Goal: Task Accomplishment & Management: Use online tool/utility

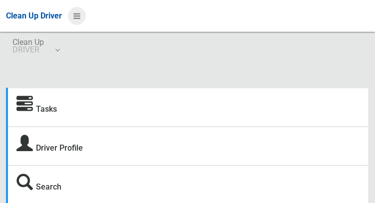
click at [80, 16] on icon at bounding box center [76, 15] width 7 height 17
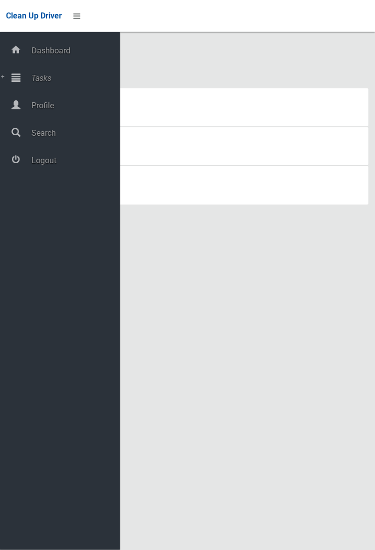
click at [164, 203] on div "Tasks Driver Profile Search Driver Dashboard Dashboard Tasks All Tasks Todays T…" at bounding box center [187, 319] width 375 height 550
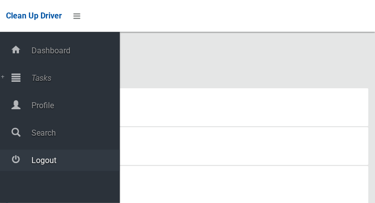
click at [36, 159] on span "Logout" at bounding box center [73, 160] width 91 height 9
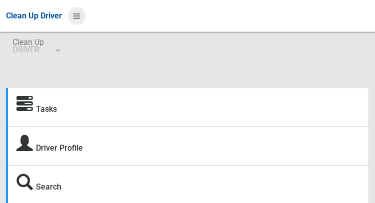
click at [78, 17] on icon at bounding box center [76, 15] width 7 height 17
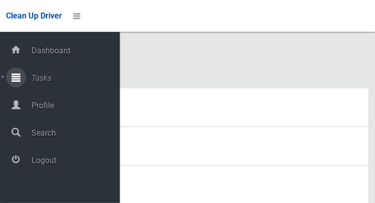
click at [33, 82] on span "Tasks" at bounding box center [73, 77] width 91 height 9
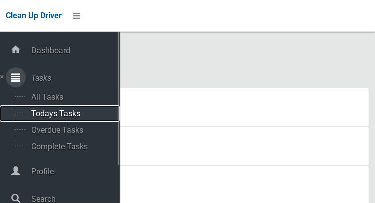
click at [46, 116] on span "Todays Tasks" at bounding box center [69, 113] width 83 height 9
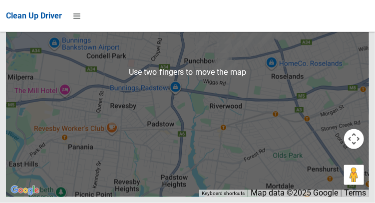
scroll to position [6626, 0]
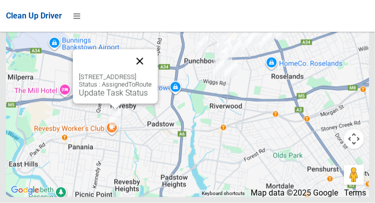
click at [152, 73] on button "Close" at bounding box center [140, 61] width 24 height 24
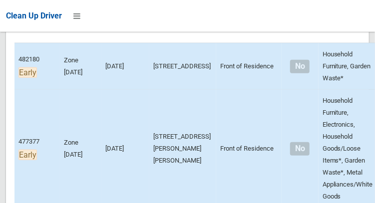
scroll to position [199, 0]
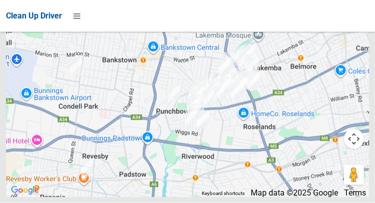
scroll to position [6656, 0]
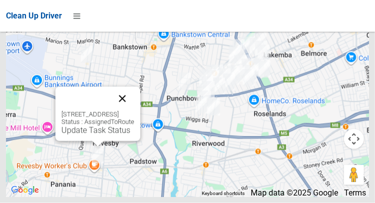
click at [134, 111] on button "Close" at bounding box center [122, 99] width 24 height 24
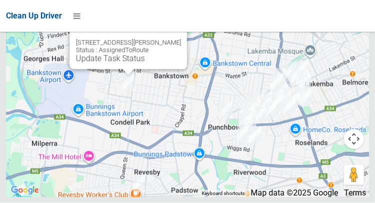
click at [181, 39] on button "Close" at bounding box center [169, 27] width 24 height 24
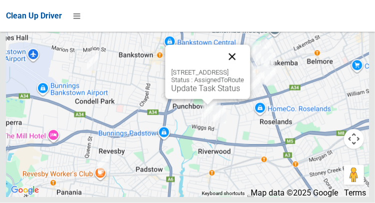
click at [244, 69] on button "Close" at bounding box center [232, 57] width 24 height 24
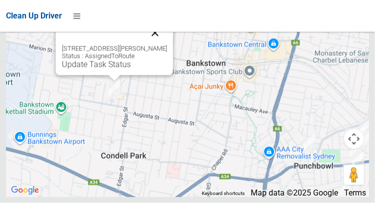
click at [167, 45] on button "Close" at bounding box center [155, 33] width 24 height 24
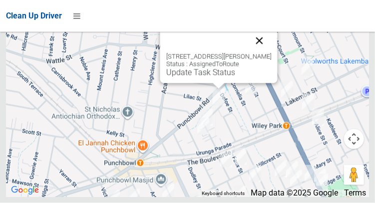
click at [271, 53] on button "Close" at bounding box center [259, 41] width 24 height 24
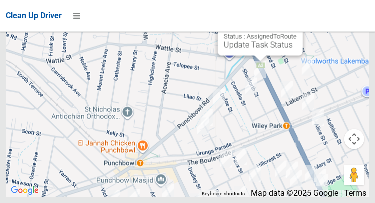
click at [297, 25] on button "Close" at bounding box center [285, 13] width 24 height 24
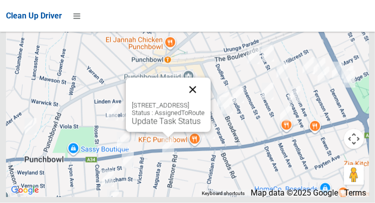
click at [205, 102] on button "Close" at bounding box center [193, 90] width 24 height 24
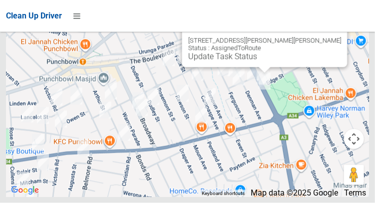
click at [321, 37] on button "Close" at bounding box center [329, 25] width 24 height 24
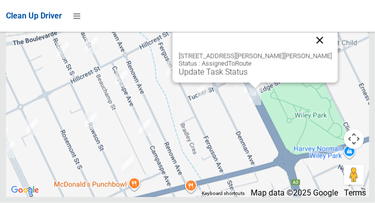
click at [311, 52] on button "Close" at bounding box center [320, 40] width 24 height 24
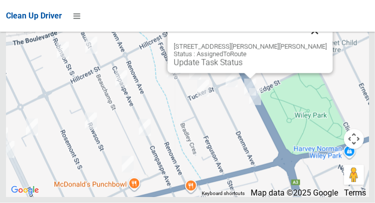
click at [303, 43] on button "Close" at bounding box center [315, 31] width 24 height 24
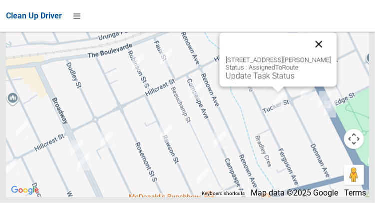
click at [327, 56] on button "Close" at bounding box center [319, 44] width 24 height 24
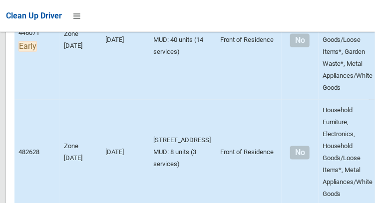
scroll to position [533, 0]
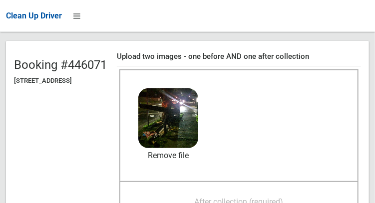
scroll to position [84, 0]
click at [235, 197] on span "After collection (required)" at bounding box center [239, 201] width 89 height 9
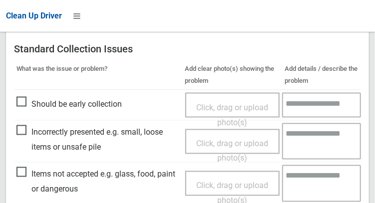
scroll to position [600, 0]
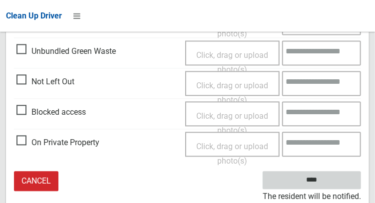
click at [332, 179] on input "****" at bounding box center [312, 181] width 98 height 18
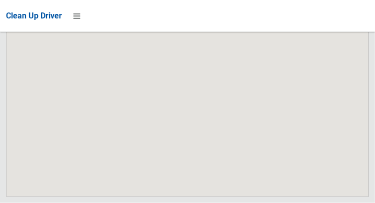
scroll to position [6656, 0]
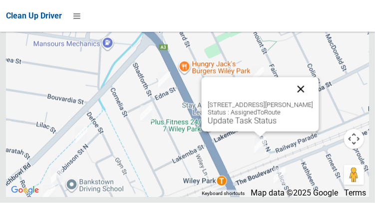
click at [313, 101] on button "Close" at bounding box center [301, 89] width 24 height 24
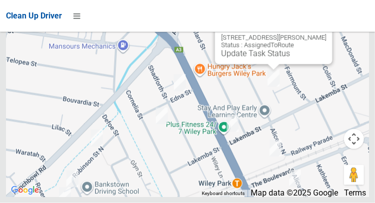
click at [324, 34] on button "Close" at bounding box center [314, 22] width 24 height 24
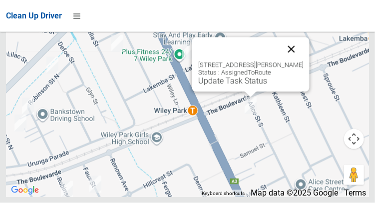
click at [303, 61] on button "Close" at bounding box center [291, 49] width 24 height 24
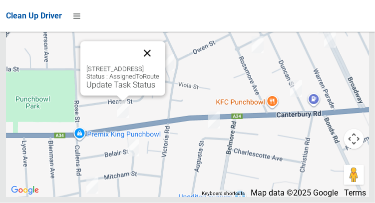
click at [159, 65] on button "Close" at bounding box center [147, 53] width 24 height 24
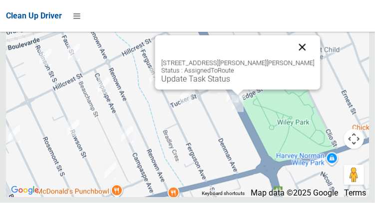
click at [303, 59] on button "Close" at bounding box center [302, 47] width 24 height 24
click at [298, 59] on button "Close" at bounding box center [302, 47] width 24 height 24
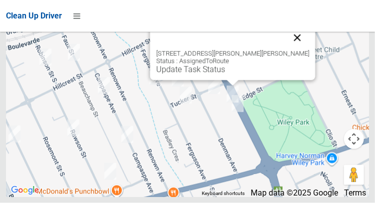
click at [294, 50] on button "Close" at bounding box center [297, 38] width 24 height 24
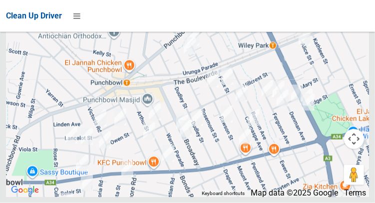
scroll to position [6655, 0]
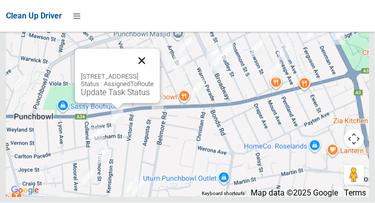
click at [154, 73] on button "Close" at bounding box center [142, 61] width 24 height 24
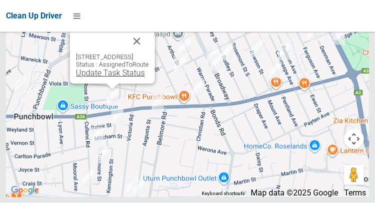
click at [87, 78] on link "Update Task Status" at bounding box center [110, 72] width 69 height 9
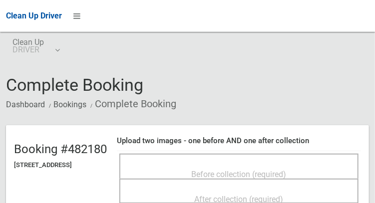
click at [224, 165] on div "Before collection (required)" at bounding box center [238, 174] width 217 height 18
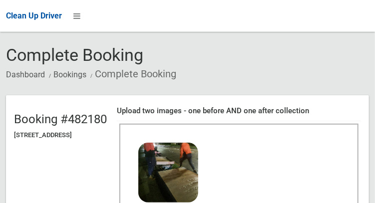
scroll to position [68, 0]
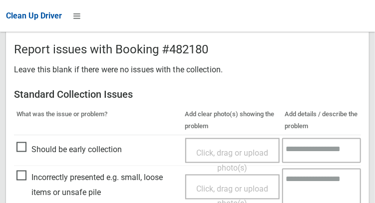
scroll to position [901, 0]
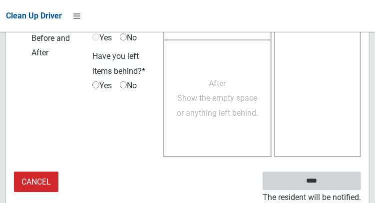
click at [327, 185] on input "****" at bounding box center [312, 181] width 98 height 18
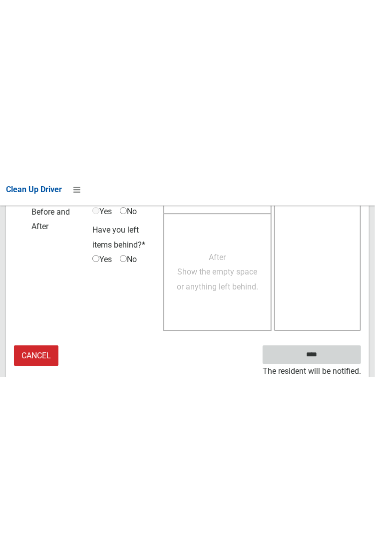
scroll to position [577, 0]
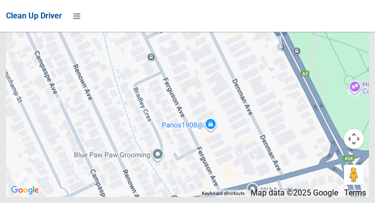
scroll to position [6642, 0]
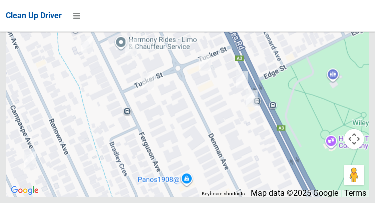
click at [80, 191] on div at bounding box center [187, 73] width 363 height 250
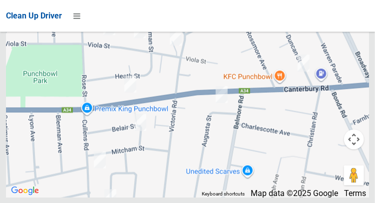
scroll to position [6656, 0]
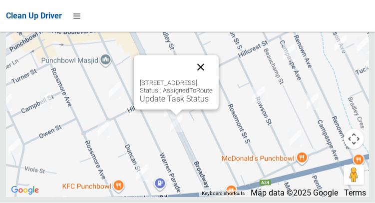
click at [213, 79] on button "Close" at bounding box center [201, 67] width 24 height 24
click at [219, 84] on div "59-61 Broadway, PUNCHBOWL NSW 2196 Status : AssignedToRoute Update Task Status" at bounding box center [176, 82] width 85 height 54
click at [213, 79] on button "Close" at bounding box center [201, 67] width 24 height 24
click at [159, 104] on link "Update Task Status" at bounding box center [174, 98] width 69 height 9
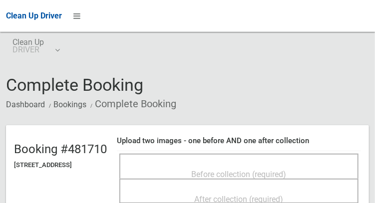
click at [182, 165] on div "Before collection (required)" at bounding box center [238, 174] width 217 height 18
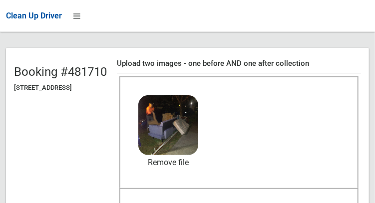
scroll to position [78, 0]
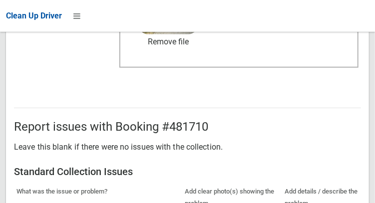
scroll to position [600, 0]
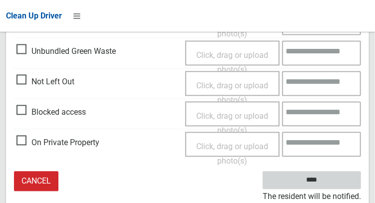
click at [333, 181] on input "****" at bounding box center [312, 181] width 98 height 18
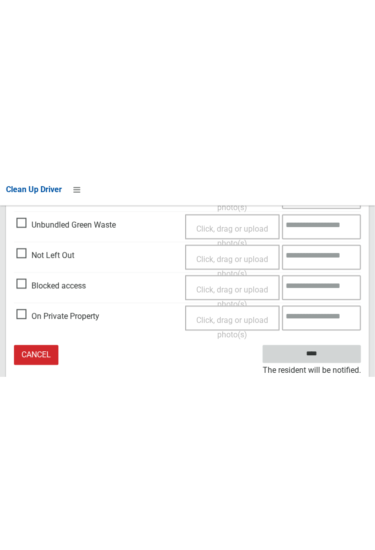
scroll to position [275, 0]
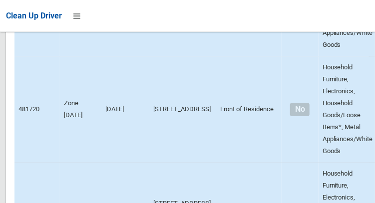
scroll to position [6656, 0]
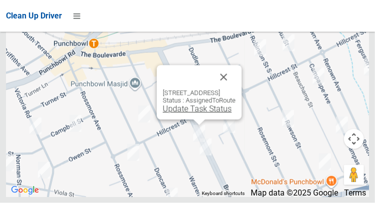
click at [195, 114] on link "Update Task Status" at bounding box center [197, 108] width 69 height 9
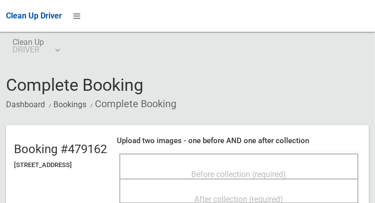
click at [200, 170] on span "Before collection (required)" at bounding box center [239, 174] width 95 height 9
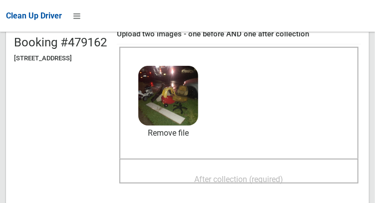
scroll to position [118, 0]
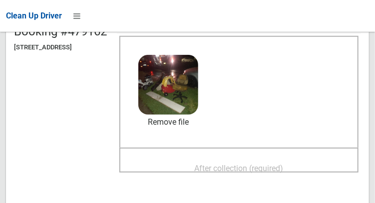
click at [203, 164] on span "After collection (required)" at bounding box center [239, 168] width 89 height 9
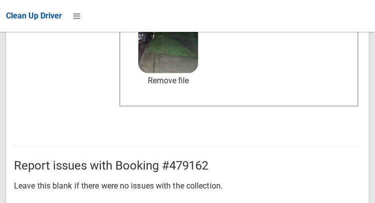
scroll to position [600, 0]
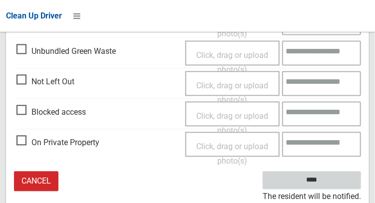
click at [327, 183] on input "****" at bounding box center [312, 181] width 98 height 18
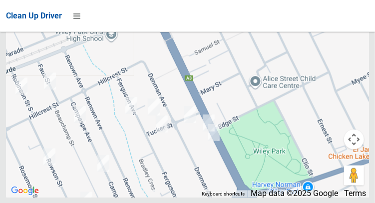
scroll to position [6656, 0]
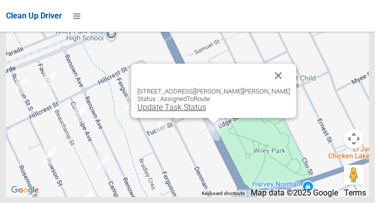
click at [183, 112] on link "Update Task Status" at bounding box center [171, 107] width 69 height 9
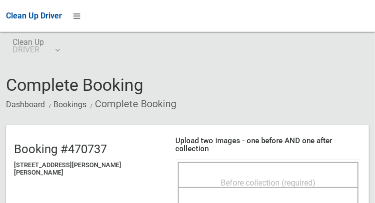
click at [200, 173] on div "Before collection (required)" at bounding box center [268, 182] width 159 height 18
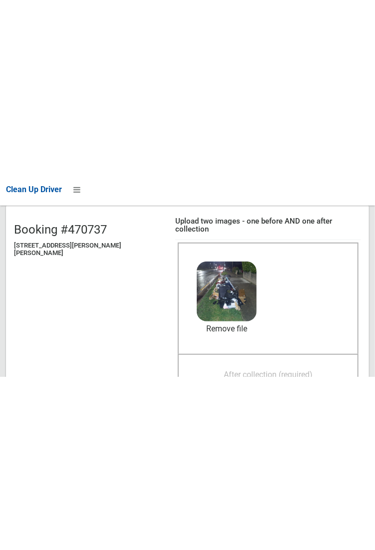
scroll to position [95, 0]
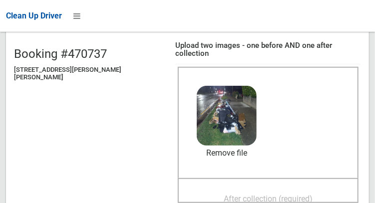
click at [224, 194] on span "After collection (required)" at bounding box center [268, 198] width 89 height 9
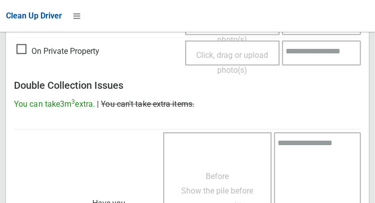
scroll to position [902, 0]
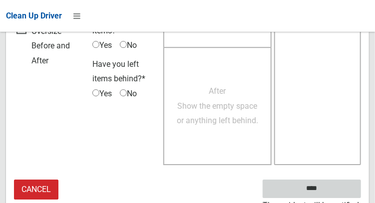
click at [327, 185] on input "****" at bounding box center [312, 189] width 98 height 18
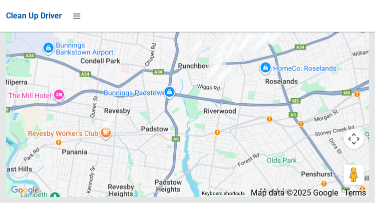
scroll to position [6633, 0]
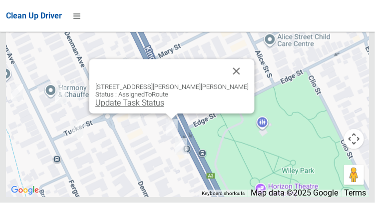
click at [154, 108] on link "Update Task Status" at bounding box center [129, 102] width 69 height 9
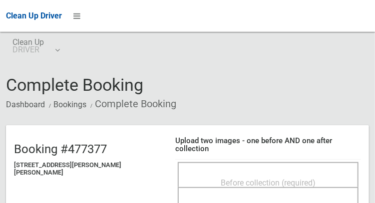
click at [215, 173] on div "Before collection (required)" at bounding box center [268, 182] width 159 height 18
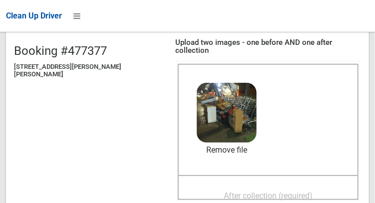
scroll to position [124, 0]
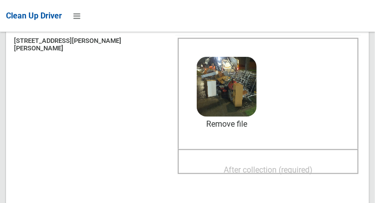
click at [244, 165] on span "After collection (required)" at bounding box center [268, 169] width 89 height 9
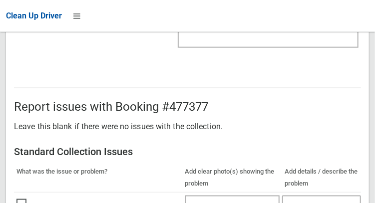
scroll to position [901, 0]
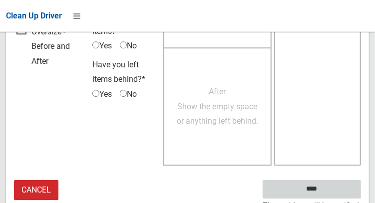
click at [327, 184] on input "****" at bounding box center [312, 189] width 98 height 18
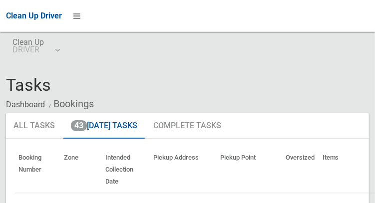
click at [365, 84] on div "Tasks Dashboard Bookings" at bounding box center [187, 94] width 363 height 37
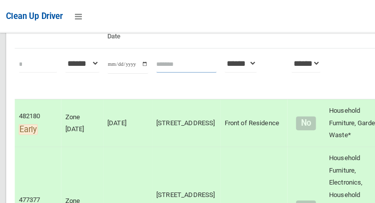
scroll to position [143, 0]
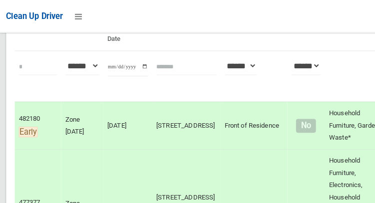
click at [319, 68] on th at bounding box center [348, 75] width 58 height 50
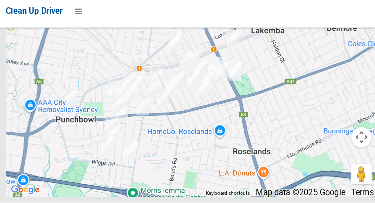
scroll to position [6656, 0]
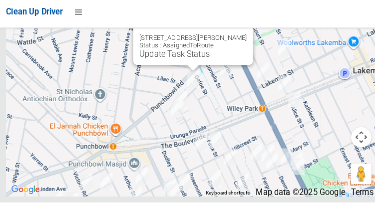
click at [242, 38] on button "Close" at bounding box center [230, 26] width 24 height 24
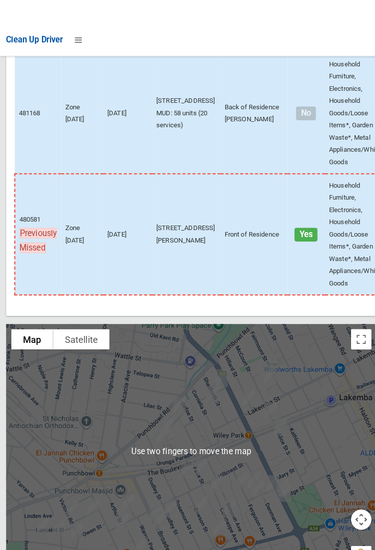
scroll to position [6296, 0]
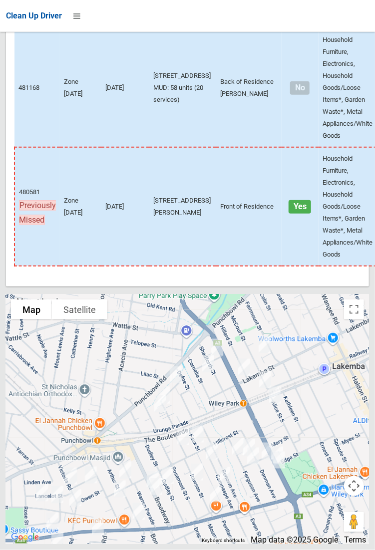
click at [369, 203] on div at bounding box center [187, 420] width 363 height 250
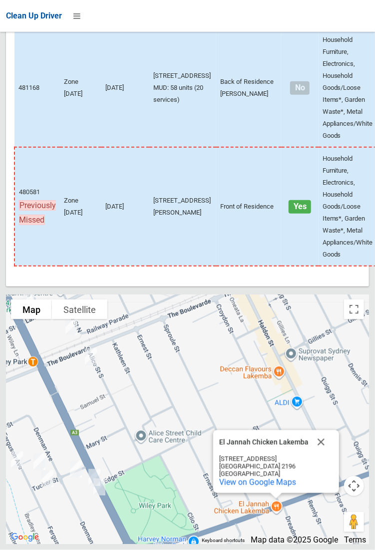
scroll to position [6290, 0]
click at [369, 203] on div at bounding box center [339, 367] width 128 height 128
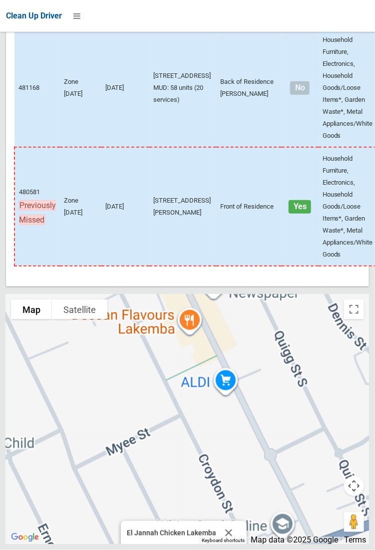
click at [369, 203] on div "El Jannah Chicken Lakemba El Jannah Chicken Lakemba 938-944 Canterbury Rd Rosel…" at bounding box center [187, 420] width 363 height 250
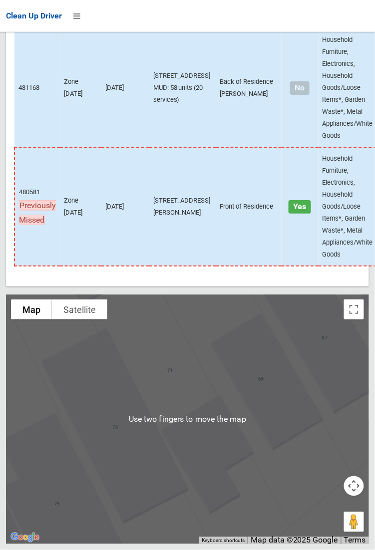
scroll to position [6291, 0]
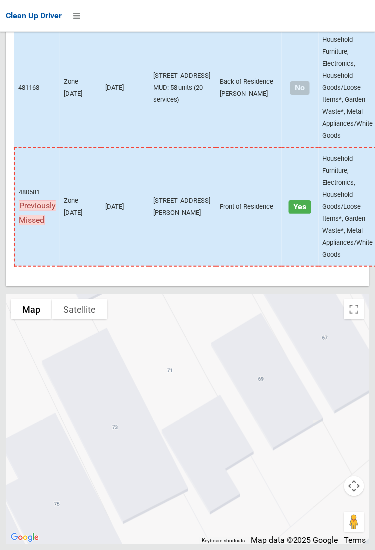
click at [369, 203] on div "El Jannah Chicken Lakemba El Jannah Chicken Lakemba 938-944 Canterbury Rd Rosel…" at bounding box center [187, 420] width 363 height 250
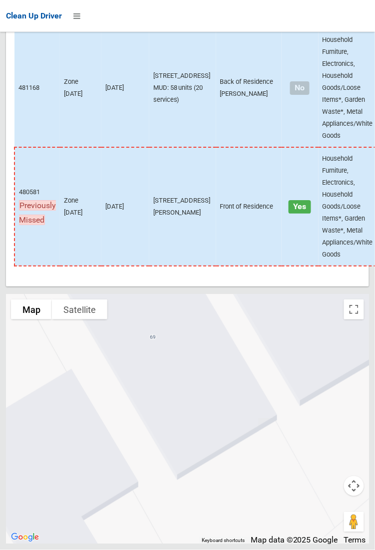
click at [369, 203] on div "El Jannah Chicken Lakemba El Jannah Chicken Lakemba 938-944 Canterbury Rd Rosel…" at bounding box center [187, 420] width 363 height 250
click at [367, 203] on div "El Jannah Chicken Lakemba El Jannah Chicken Lakemba 938-944 Canterbury Rd Rosel…" at bounding box center [187, 420] width 363 height 250
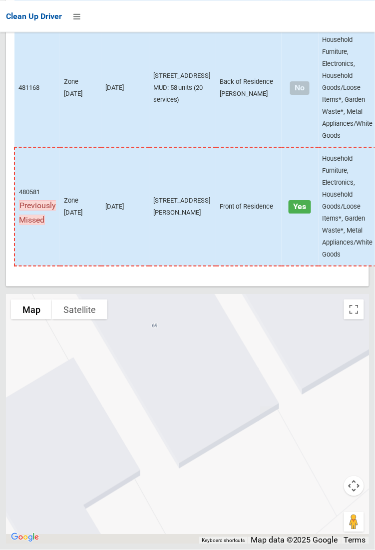
scroll to position [6296, 0]
click at [368, 203] on div "El Jannah Chicken Lakemba El Jannah Chicken Lakemba 938-944 Canterbury Rd Rosel…" at bounding box center [187, 420] width 363 height 250
click at [367, 203] on div "El Jannah Chicken Lakemba El Jannah Chicken Lakemba 938-944 Canterbury Rd Rosel…" at bounding box center [187, 420] width 363 height 250
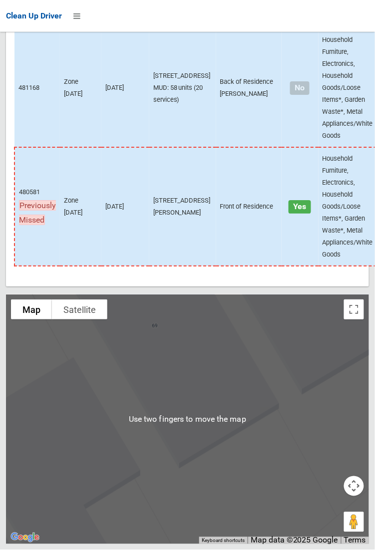
scroll to position [6295, 0]
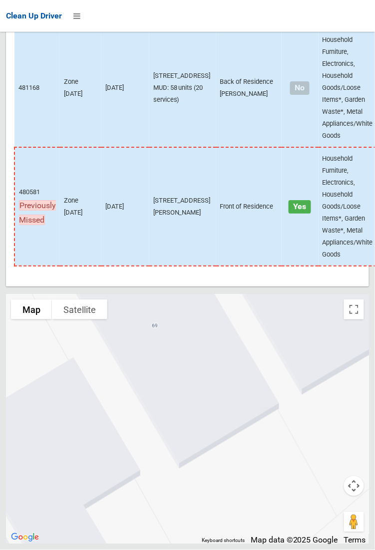
click at [368, 203] on div "El Jannah Chicken Lakemba El Jannah Chicken Lakemba 938-944 Canterbury Rd Rosel…" at bounding box center [187, 420] width 363 height 250
click at [367, 203] on div "El Jannah Chicken Lakemba El Jannah Chicken Lakemba 938-944 Canterbury Rd Rosel…" at bounding box center [187, 420] width 363 height 250
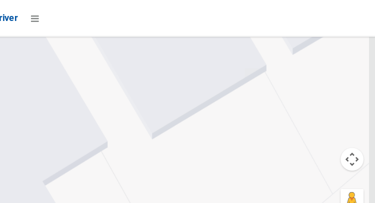
scroll to position [6427, 0]
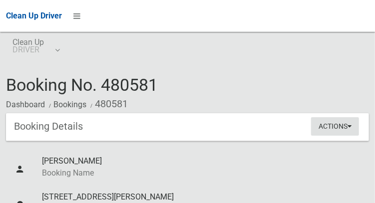
click at [348, 134] on button "Actions" at bounding box center [335, 126] width 48 height 18
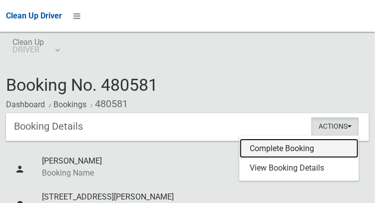
click at [288, 151] on link "Complete Booking" at bounding box center [299, 149] width 119 height 20
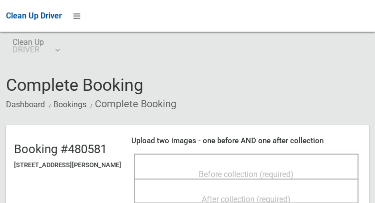
scroll to position [33, 0]
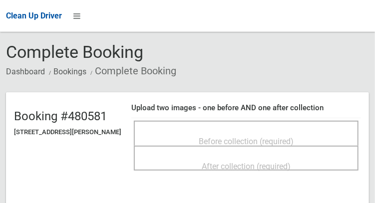
click at [204, 140] on div "Before collection (required)" at bounding box center [246, 141] width 203 height 18
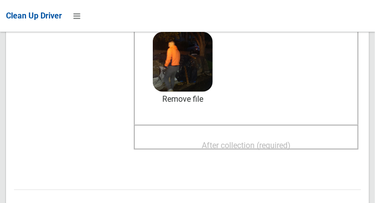
scroll to position [142, 0]
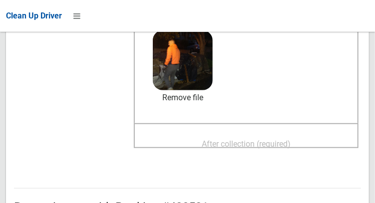
click at [218, 139] on span "After collection (required)" at bounding box center [246, 143] width 89 height 9
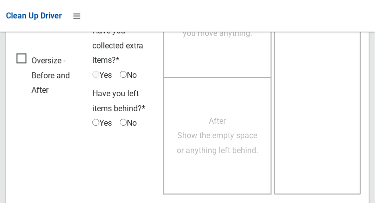
scroll to position [901, 0]
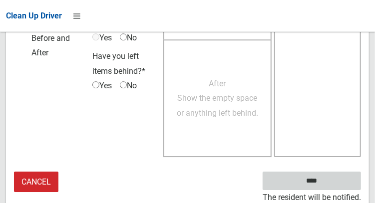
click at [319, 187] on input "****" at bounding box center [312, 181] width 98 height 18
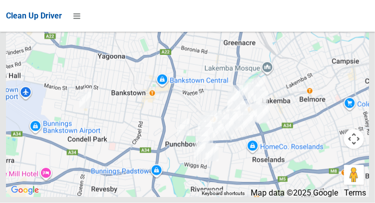
scroll to position [6656, 0]
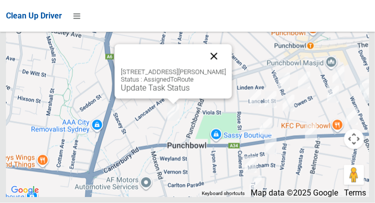
click at [223, 68] on button "Close" at bounding box center [214, 56] width 24 height 24
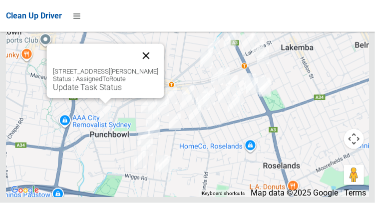
click at [157, 68] on button "Close" at bounding box center [146, 56] width 24 height 24
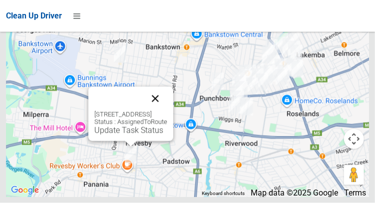
click at [166, 111] on button "Close" at bounding box center [155, 99] width 24 height 24
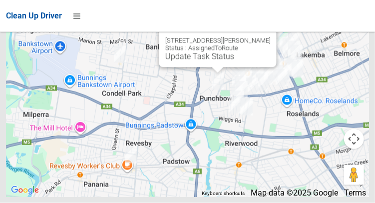
click at [270, 37] on button "Close" at bounding box center [258, 25] width 24 height 24
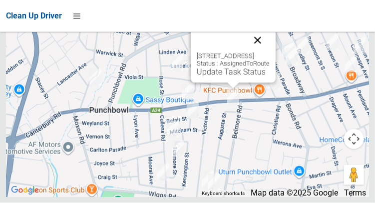
click at [270, 52] on button "Close" at bounding box center [258, 40] width 24 height 24
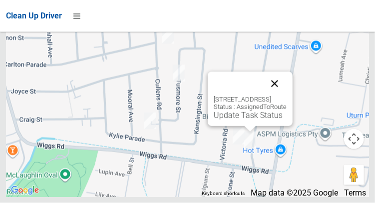
click at [287, 96] on button "Close" at bounding box center [275, 84] width 24 height 24
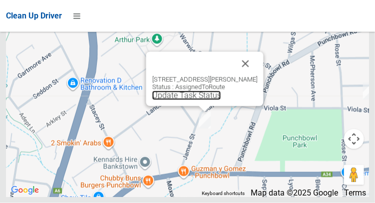
click at [182, 100] on link "Update Task Status" at bounding box center [186, 95] width 69 height 9
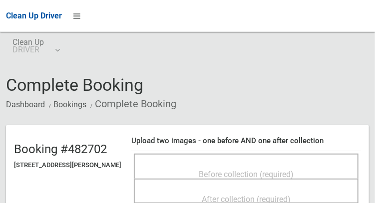
click at [171, 167] on div "Before collection (required)" at bounding box center [246, 174] width 203 height 18
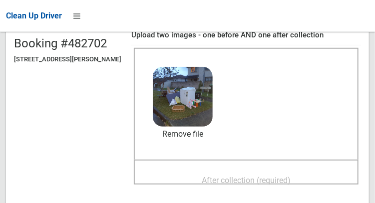
scroll to position [106, 0]
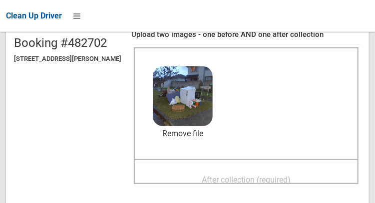
click at [218, 175] on span "After collection (required)" at bounding box center [246, 179] width 89 height 9
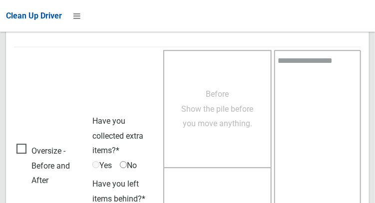
scroll to position [901, 0]
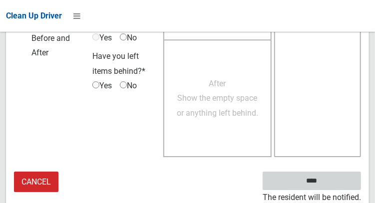
click at [327, 181] on input "****" at bounding box center [312, 181] width 98 height 18
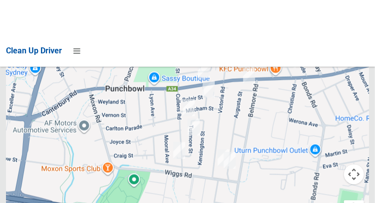
scroll to position [6656, 0]
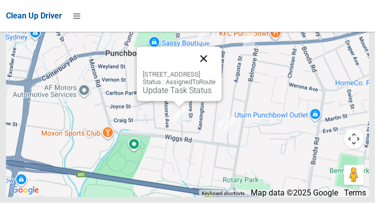
click at [216, 71] on button "Close" at bounding box center [204, 59] width 24 height 24
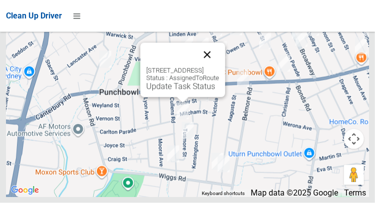
click at [219, 67] on button "Close" at bounding box center [207, 55] width 24 height 24
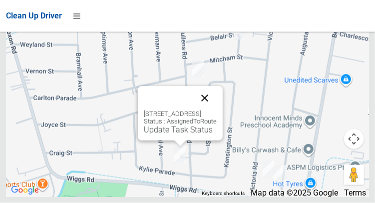
click at [217, 110] on button "Close" at bounding box center [205, 98] width 24 height 24
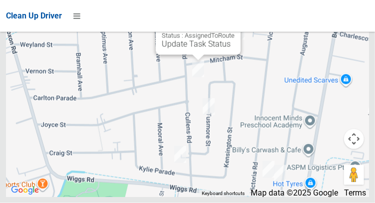
click at [235, 24] on button "Close" at bounding box center [223, 12] width 24 height 24
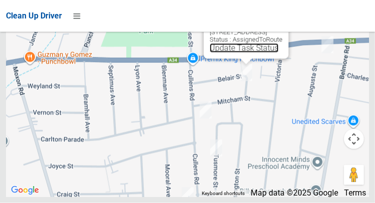
click at [220, 53] on link "Update Task Status" at bounding box center [244, 47] width 69 height 9
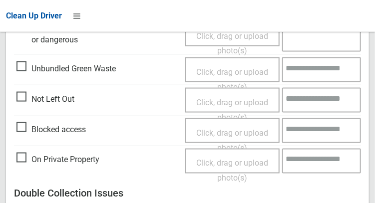
scroll to position [408, 0]
click at [35, 94] on span "Not Left Out" at bounding box center [45, 99] width 58 height 15
click at [208, 101] on span "Click, drag or upload photo(s)" at bounding box center [232, 110] width 72 height 24
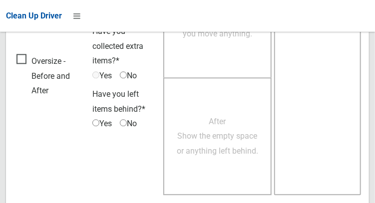
scroll to position [728, 0]
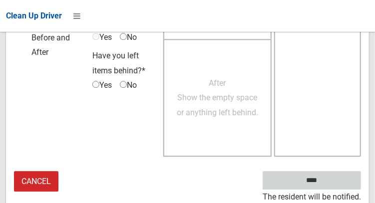
click at [327, 183] on input "****" at bounding box center [312, 180] width 98 height 18
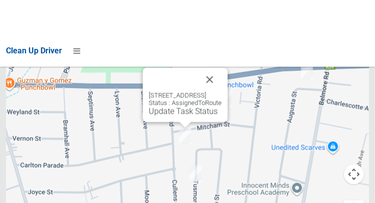
scroll to position [6656, 0]
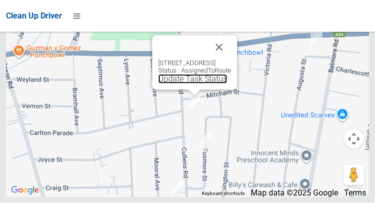
click at [172, 84] on link "Update Task Status" at bounding box center [192, 78] width 69 height 9
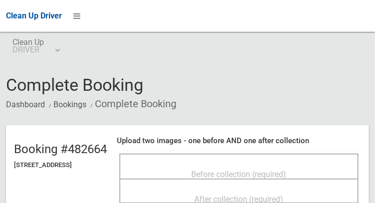
click at [167, 165] on div "Before collection (required)" at bounding box center [238, 174] width 217 height 18
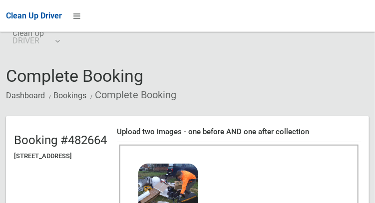
scroll to position [11, 0]
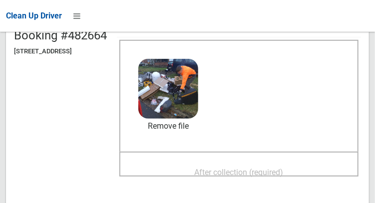
scroll to position [117, 0]
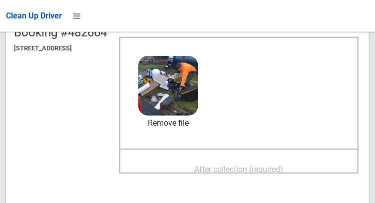
click at [213, 166] on span "After collection (required)" at bounding box center [239, 169] width 89 height 9
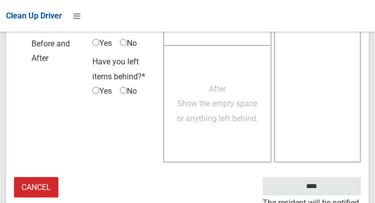
scroll to position [901, 0]
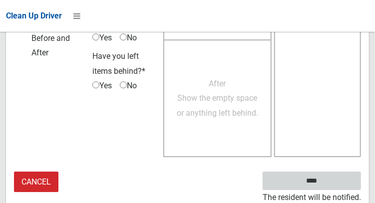
click at [315, 179] on input "****" at bounding box center [312, 181] width 98 height 18
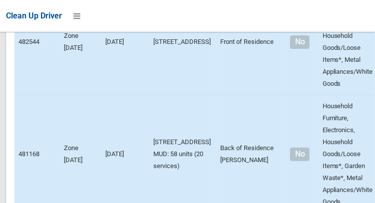
scroll to position [6656, 0]
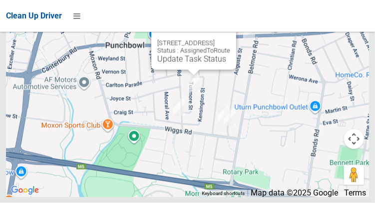
click at [230, 39] on button "Close" at bounding box center [218, 27] width 24 height 24
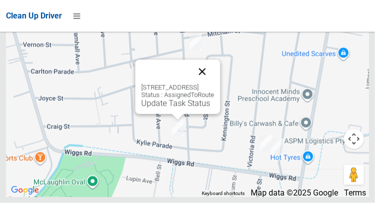
click at [214, 84] on button "Close" at bounding box center [202, 72] width 24 height 24
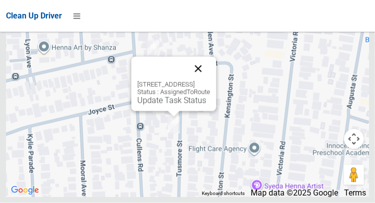
click at [210, 81] on button "Close" at bounding box center [198, 69] width 24 height 24
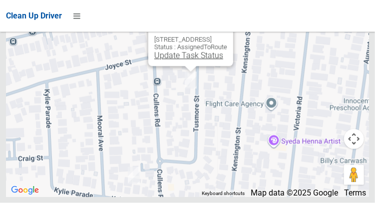
click at [177, 60] on link "Update Task Status" at bounding box center [188, 55] width 69 height 9
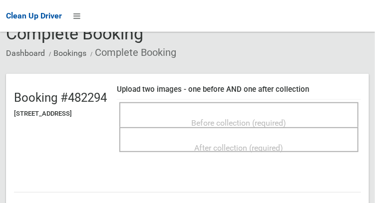
scroll to position [51, 0]
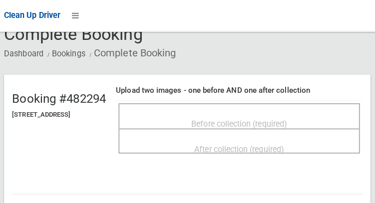
click at [212, 119] on span "Before collection (required)" at bounding box center [239, 123] width 95 height 9
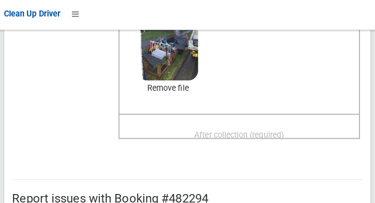
scroll to position [152, 0]
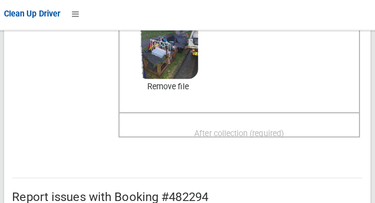
click at [221, 129] on span "After collection (required)" at bounding box center [239, 133] width 89 height 9
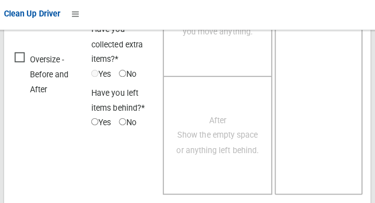
scroll to position [902, 0]
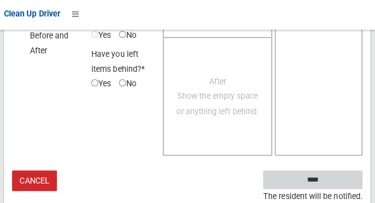
click at [326, 182] on input "****" at bounding box center [312, 180] width 98 height 18
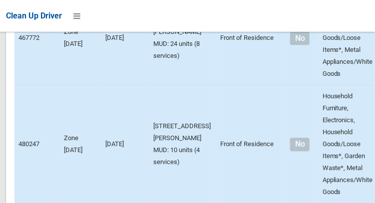
scroll to position [6656, 0]
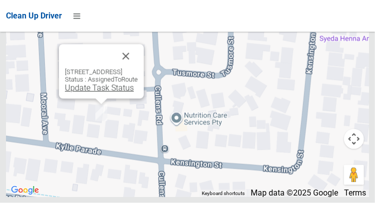
click at [87, 93] on link "Update Task Status" at bounding box center [99, 87] width 69 height 9
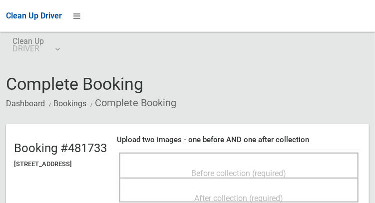
scroll to position [1, 0]
click at [175, 155] on div "Before collection (required)" at bounding box center [238, 164] width 239 height 25
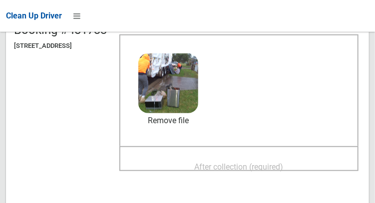
scroll to position [119, 0]
click at [190, 157] on div "After collection (required)" at bounding box center [238, 166] width 217 height 18
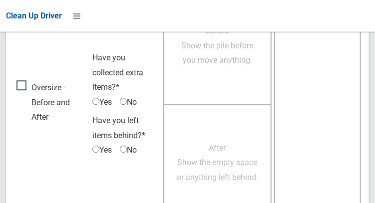
scroll to position [901, 0]
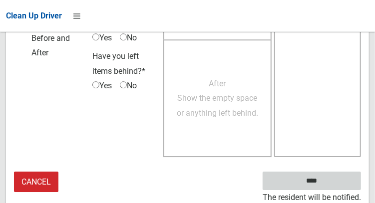
click at [314, 180] on input "****" at bounding box center [312, 181] width 98 height 18
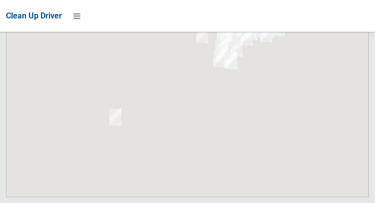
scroll to position [6656, 0]
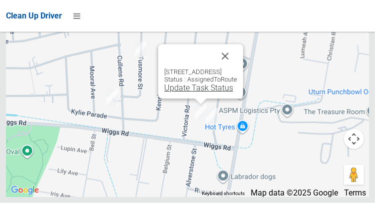
click at [177, 93] on link "Update Task Status" at bounding box center [198, 87] width 69 height 9
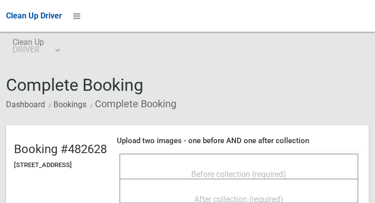
click at [175, 165] on div "Before collection (required)" at bounding box center [238, 174] width 217 height 18
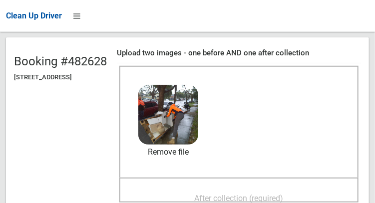
scroll to position [96, 0]
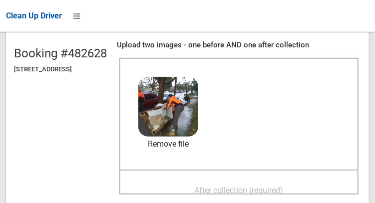
click at [191, 186] on div "After collection (required)" at bounding box center [238, 190] width 217 height 18
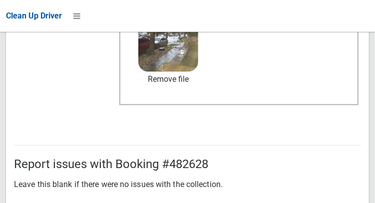
scroll to position [600, 0]
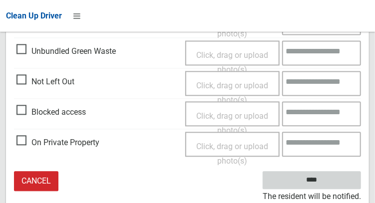
click at [327, 185] on input "****" at bounding box center [312, 181] width 98 height 18
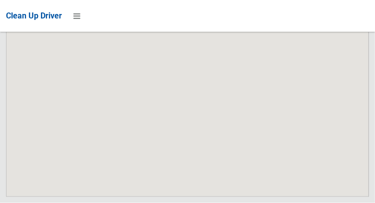
scroll to position [6656, 0]
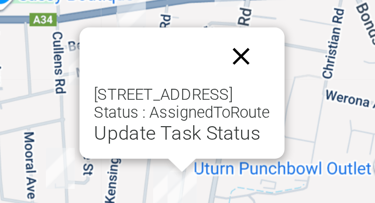
click at [230, 76] on button "Close" at bounding box center [218, 64] width 24 height 24
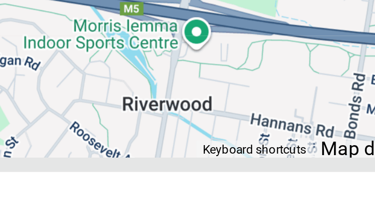
scroll to position [6635, 0]
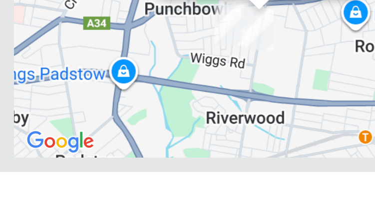
click at [89, 124] on link "Update Task Status" at bounding box center [105, 119] width 69 height 9
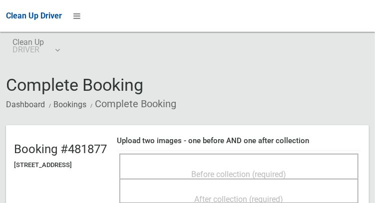
click at [192, 165] on div "Before collection (required)" at bounding box center [238, 174] width 217 height 18
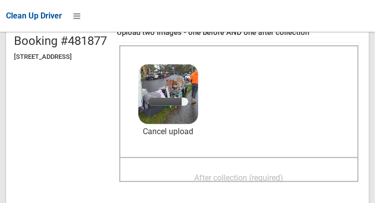
scroll to position [111, 0]
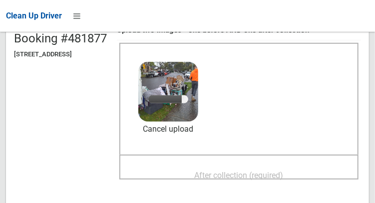
click at [201, 166] on div "After collection (required)" at bounding box center [238, 175] width 217 height 18
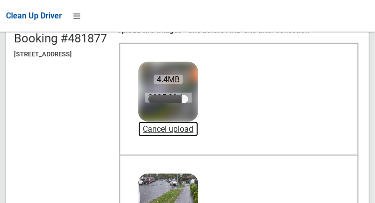
click at [198, 132] on link "Cancel upload" at bounding box center [168, 129] width 60 height 15
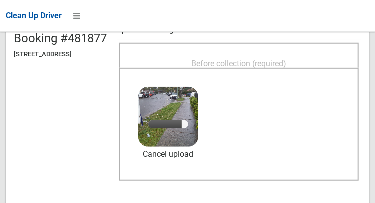
click at [251, 59] on span "Before collection (required)" at bounding box center [239, 63] width 95 height 9
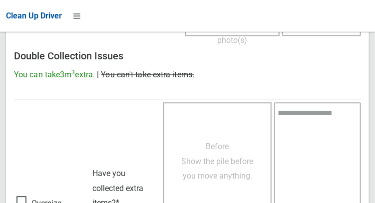
scroll to position [901, 0]
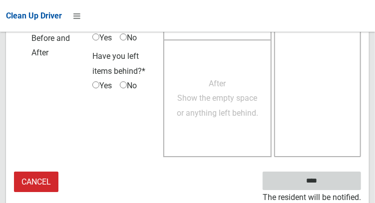
click at [318, 181] on input "****" at bounding box center [312, 181] width 98 height 18
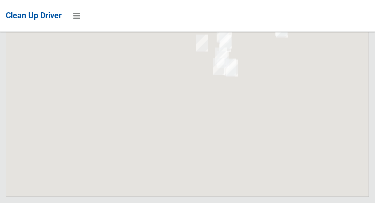
scroll to position [6656, 0]
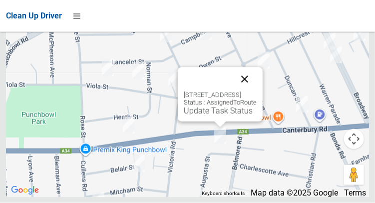
click at [257, 91] on button "Close" at bounding box center [245, 79] width 24 height 24
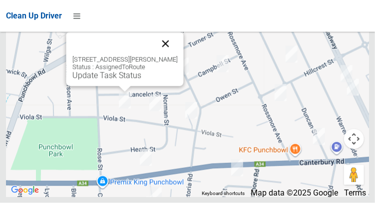
click at [176, 56] on button "Close" at bounding box center [165, 44] width 24 height 24
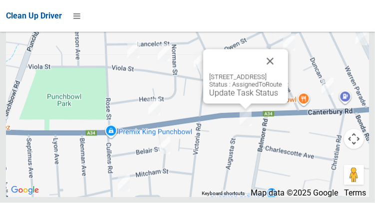
click at [197, 197] on div "13 Augusta Street, PUNCHBOWL NSW 2196 Status : AssignedToRoute Update Task Stat…" at bounding box center [187, 73] width 363 height 250
click at [218, 98] on link "Update Task Status" at bounding box center [243, 92] width 69 height 9
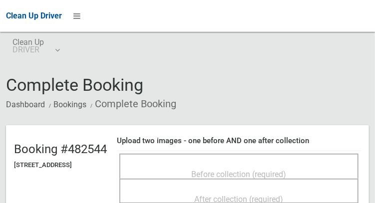
click at [208, 170] on span "Before collection (required)" at bounding box center [239, 174] width 95 height 9
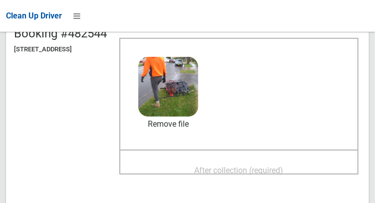
scroll to position [118, 0]
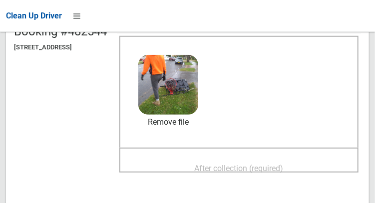
click at [215, 168] on span "After collection (required)" at bounding box center [239, 168] width 89 height 9
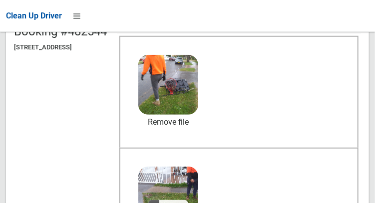
click at [50, 203] on header "Booking #482544 13 Augusta Street, PUNCHBOWL NSW 2196 Upload two images - one b…" at bounding box center [187, 143] width 363 height 273
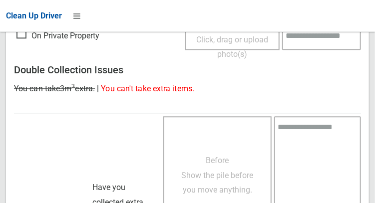
scroll to position [901, 0]
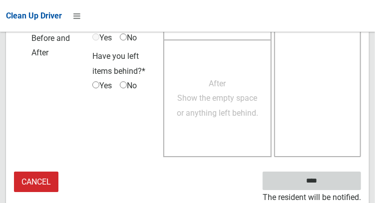
click at [306, 182] on input "****" at bounding box center [312, 181] width 98 height 18
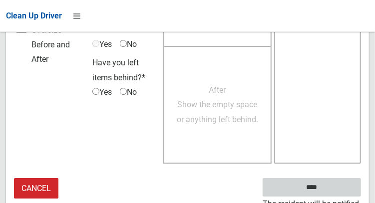
scroll to position [894, 0]
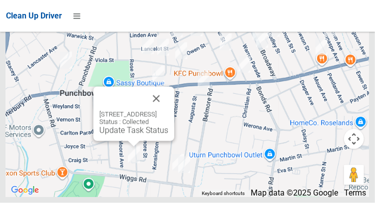
scroll to position [6586, 0]
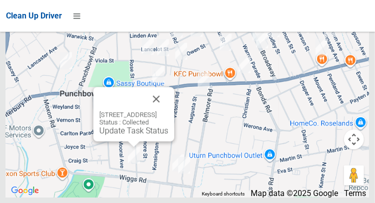
click at [372, 118] on div at bounding box center [343, 55] width 128 height 128
click at [168, 111] on button "Close" at bounding box center [156, 99] width 24 height 24
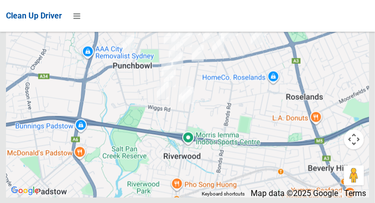
scroll to position [6575, 0]
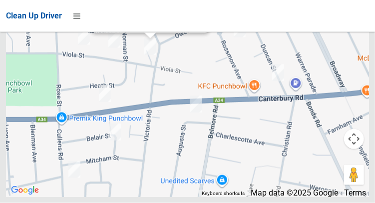
click at [137, 33] on div "[STREET_ADDRESS][PERSON_NAME] Status : AssignedToRoute Update Task Status" at bounding box center [149, 6] width 117 height 54
click at [126, 27] on link "Update Task Status" at bounding box center [131, 21] width 69 height 9
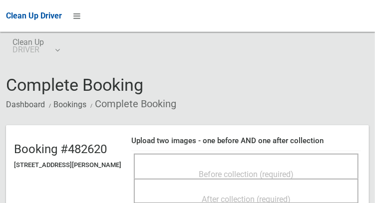
click at [215, 170] on span "Before collection (required)" at bounding box center [246, 174] width 95 height 9
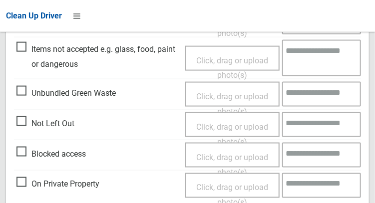
scroll to position [376, 0]
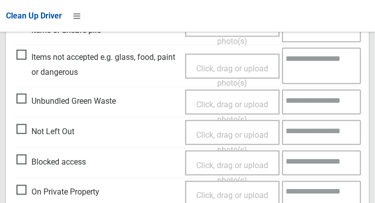
click at [25, 55] on span "Items not accepted e.g. glass, food, paint or dangerous" at bounding box center [98, 63] width 164 height 29
click at [218, 63] on span "Click, drag or upload photo(s)" at bounding box center [232, 75] width 72 height 24
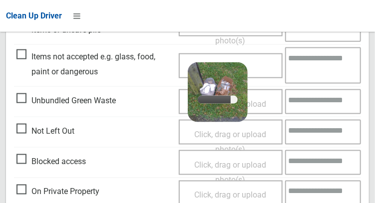
click at [316, 67] on textarea at bounding box center [323, 65] width 76 height 36
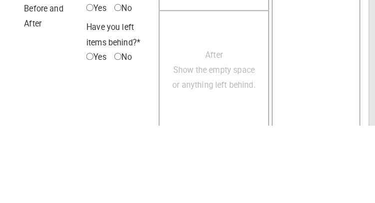
scroll to position [749, 0]
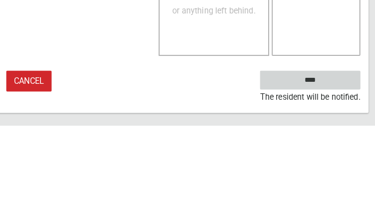
type textarea "****"
click at [339, 158] on input "****" at bounding box center [312, 158] width 98 height 18
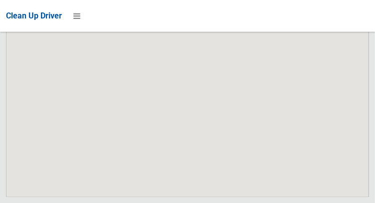
scroll to position [6656, 0]
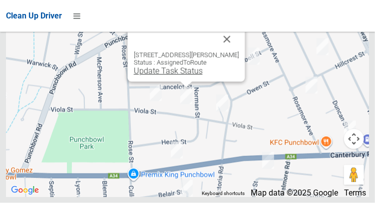
click at [173, 76] on link "Update Task Status" at bounding box center [167, 70] width 69 height 9
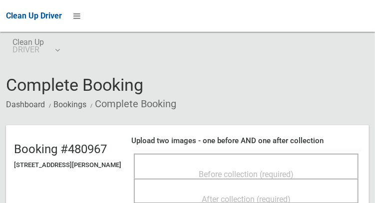
click at [183, 165] on div "Before collection (required)" at bounding box center [246, 174] width 203 height 18
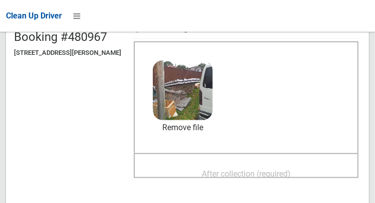
scroll to position [113, 0]
click at [185, 166] on div "After collection (required)" at bounding box center [246, 173] width 203 height 18
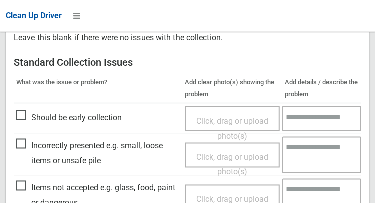
scroll to position [600, 0]
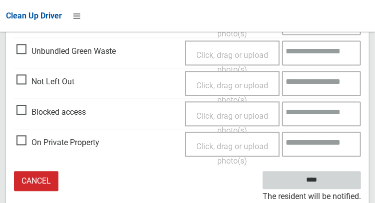
click at [327, 184] on input "****" at bounding box center [312, 181] width 98 height 18
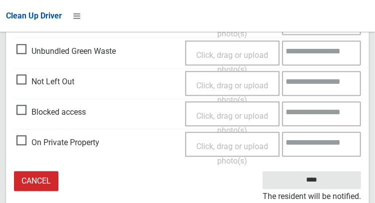
click at [207, 198] on div "Report issues with Booking #480967 Leave this blank if there were no issues wit…" at bounding box center [187, 5] width 363 height 414
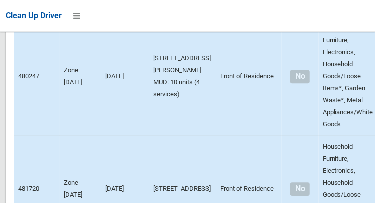
scroll to position [6656, 0]
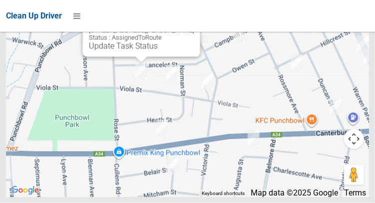
click at [116, 51] on div "[STREET_ADDRESS][PERSON_NAME] Status : AssignedToRoute Update Task Status" at bounding box center [140, 38] width 105 height 24
click at [116, 51] on link "Update Task Status" at bounding box center [122, 45] width 69 height 9
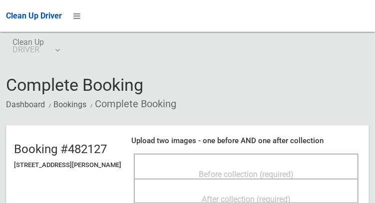
click at [169, 169] on div "Before collection (required)" at bounding box center [246, 174] width 203 height 18
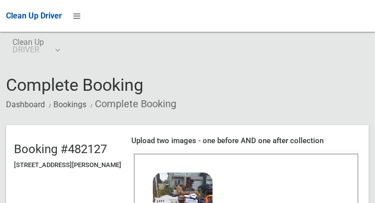
click at [120, 75] on span "Complete Booking" at bounding box center [74, 85] width 137 height 20
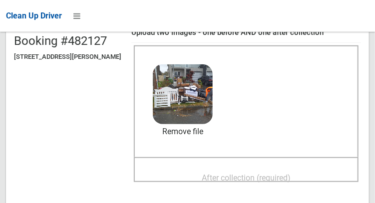
scroll to position [109, 0]
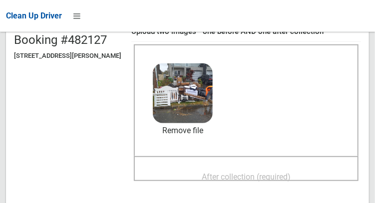
click at [187, 167] on div "After collection (required)" at bounding box center [246, 176] width 203 height 18
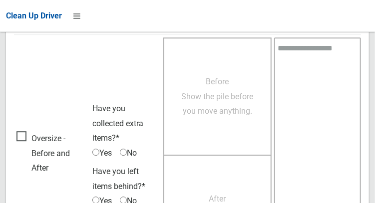
scroll to position [901, 0]
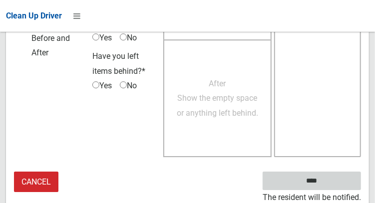
click at [318, 180] on input "****" at bounding box center [312, 181] width 98 height 18
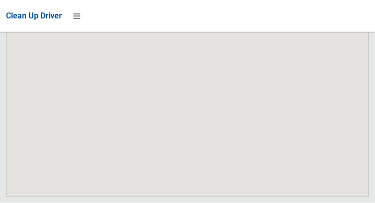
scroll to position [6656, 0]
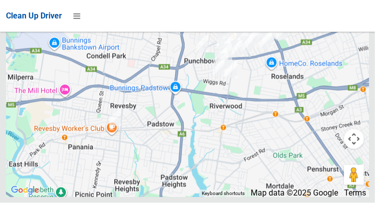
click at [276, 198] on span "Map data ©2025 Google" at bounding box center [294, 193] width 87 height 9
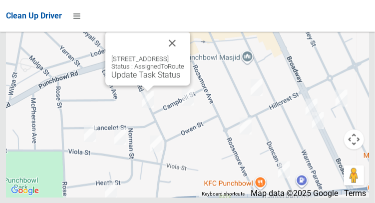
click at [125, 79] on div "[STREET_ADDRESS] Status : AssignedToRoute Update Task Status" at bounding box center [147, 67] width 73 height 24
click at [123, 79] on link "Update Task Status" at bounding box center [145, 74] width 69 height 9
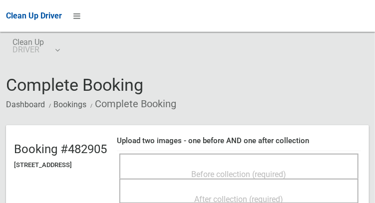
click at [160, 165] on div "Before collection (required)" at bounding box center [238, 174] width 217 height 18
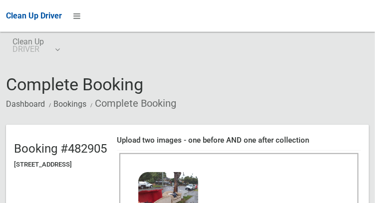
scroll to position [20, 0]
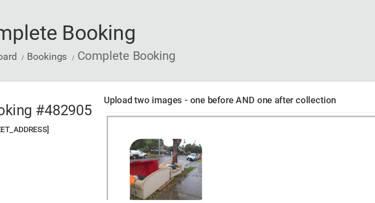
click at [258, 203] on div "Before collection (required) 4.1 MB 2025-09-1007.04.268287287952500203869.jpg C…" at bounding box center [238, 190] width 239 height 112
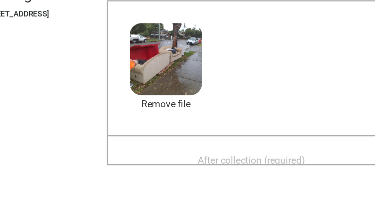
scroll to position [115, 0]
click at [208, 162] on div "After collection (required)" at bounding box center [238, 171] width 217 height 18
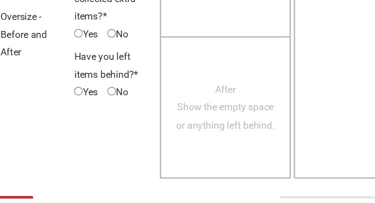
scroll to position [902, 0]
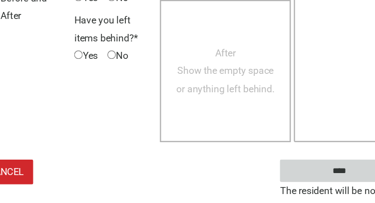
click at [287, 189] on input "****" at bounding box center [312, 180] width 98 height 18
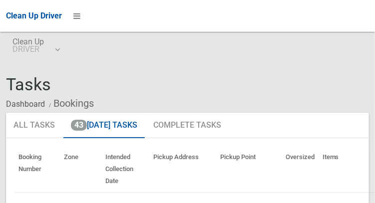
scroll to position [0, 0]
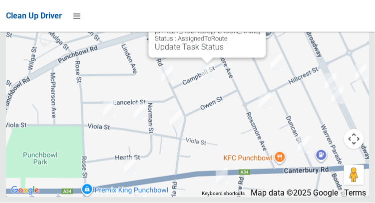
scroll to position [6656, 0]
click at [259, 27] on button "Close" at bounding box center [248, 15] width 24 height 24
click at [263, 31] on div "Clean Up Driver" at bounding box center [187, 16] width 375 height 32
click at [260, 27] on button "Close" at bounding box center [248, 15] width 24 height 24
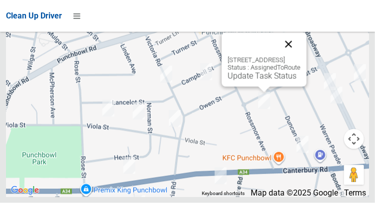
click at [301, 56] on button "Close" at bounding box center [289, 44] width 24 height 24
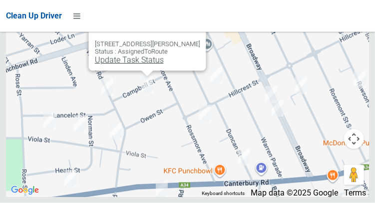
click at [126, 65] on link "Update Task Status" at bounding box center [128, 59] width 69 height 9
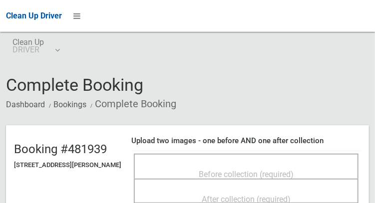
click at [225, 165] on div "Before collection (required)" at bounding box center [246, 174] width 203 height 18
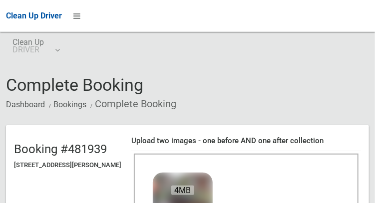
click at [214, 196] on img at bounding box center [182, 202] width 63 height 63
click at [214, 197] on img at bounding box center [182, 202] width 63 height 63
click at [214, 196] on img at bounding box center [182, 202] width 63 height 63
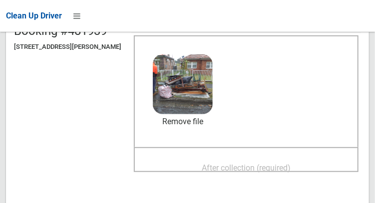
scroll to position [118, 0]
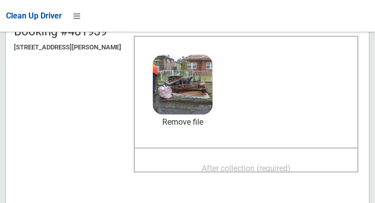
click at [174, 159] on div "After collection (required)" at bounding box center [246, 168] width 203 height 18
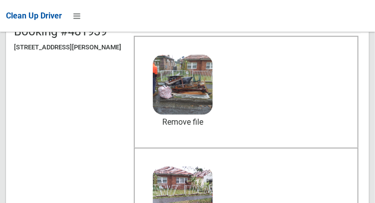
click at [78, 203] on header "Booking #481939 [STREET_ADDRESS][PERSON_NAME] Upload two images - one before AN…" at bounding box center [187, 143] width 363 height 273
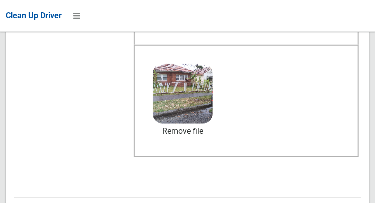
scroll to position [901, 0]
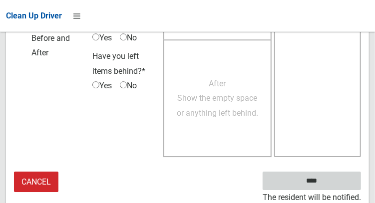
click at [335, 174] on input "****" at bounding box center [312, 181] width 98 height 18
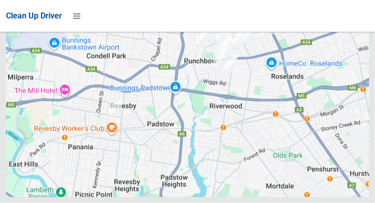
scroll to position [6656, 0]
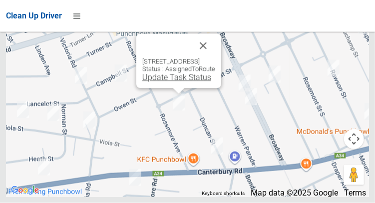
click at [154, 82] on link "Update Task Status" at bounding box center [176, 77] width 69 height 9
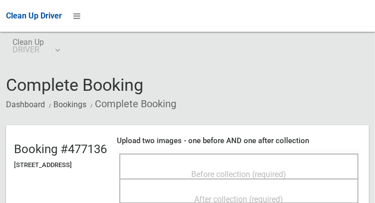
click at [197, 167] on div "Before collection (required)" at bounding box center [238, 174] width 217 height 18
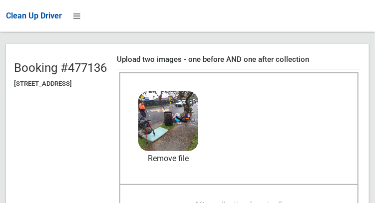
scroll to position [88, 0]
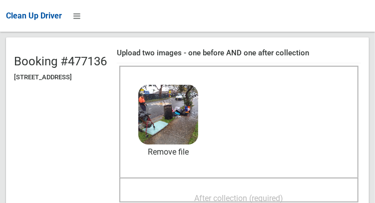
click at [223, 194] on span "After collection (required)" at bounding box center [239, 198] width 89 height 9
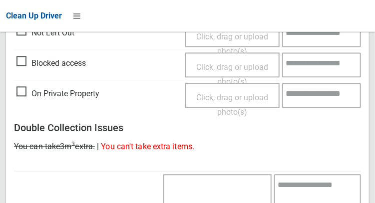
scroll to position [901, 0]
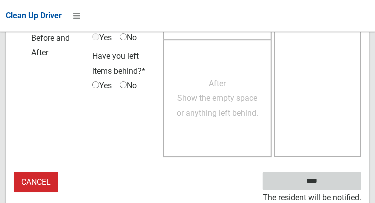
click at [327, 183] on input "****" at bounding box center [312, 181] width 98 height 18
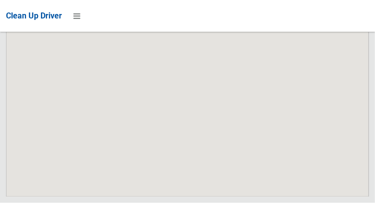
scroll to position [6656, 0]
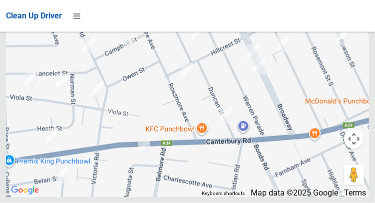
click at [179, 121] on div at bounding box center [187, 73] width 363 height 250
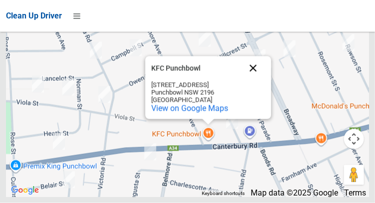
click at [257, 80] on button "Close" at bounding box center [253, 68] width 24 height 24
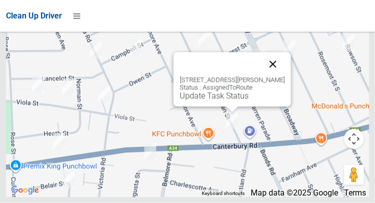
click at [282, 76] on button "Close" at bounding box center [273, 64] width 24 height 24
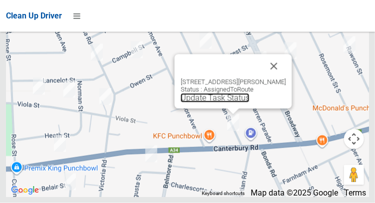
click at [204, 103] on link "Update Task Status" at bounding box center [214, 97] width 69 height 9
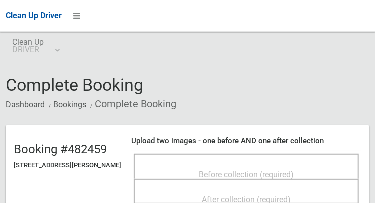
click at [208, 170] on span "Before collection (required)" at bounding box center [246, 174] width 95 height 9
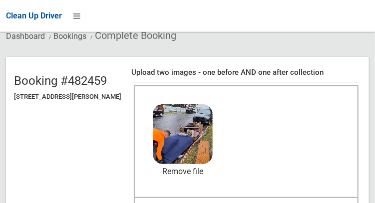
scroll to position [78, 0]
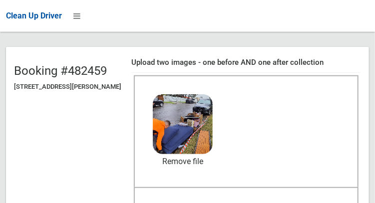
click at [193, 203] on div "After collection (required)" at bounding box center [246, 207] width 203 height 18
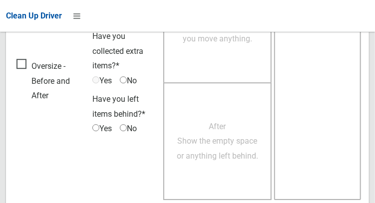
scroll to position [901, 0]
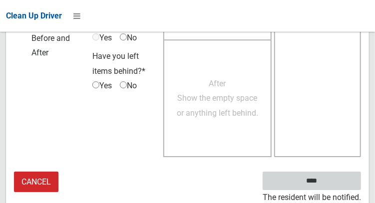
click at [319, 183] on input "****" at bounding box center [312, 181] width 98 height 18
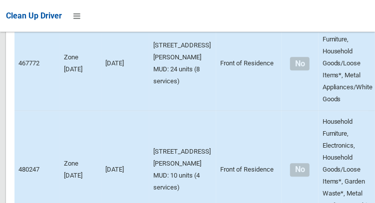
scroll to position [6656, 0]
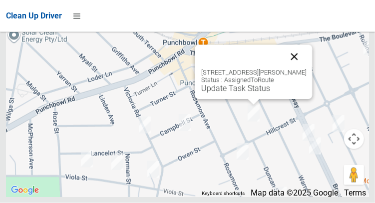
click at [300, 69] on button "Close" at bounding box center [294, 57] width 24 height 24
